Goal: Transaction & Acquisition: Purchase product/service

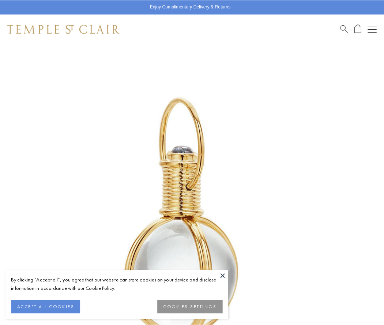
scroll to position [189, 0]
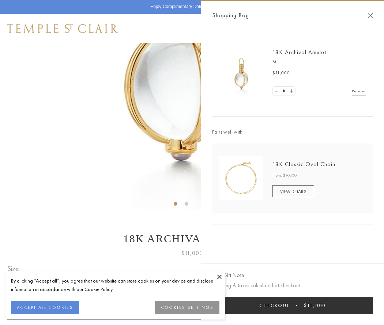
click at [292, 305] on button "Checkout $11,000" at bounding box center [292, 304] width 161 height 17
